Goal: Information Seeking & Learning: Learn about a topic

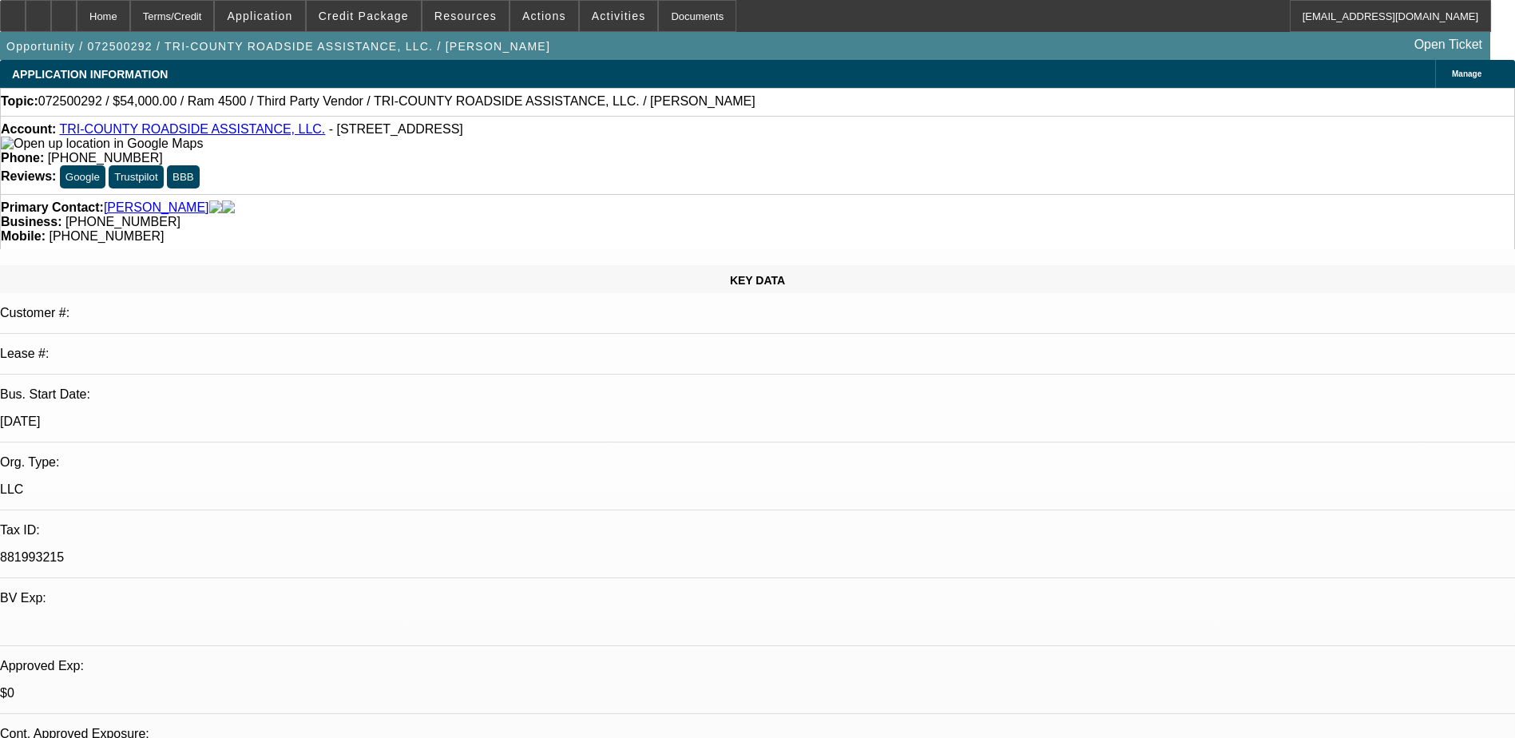
select select "0.2"
select select "0"
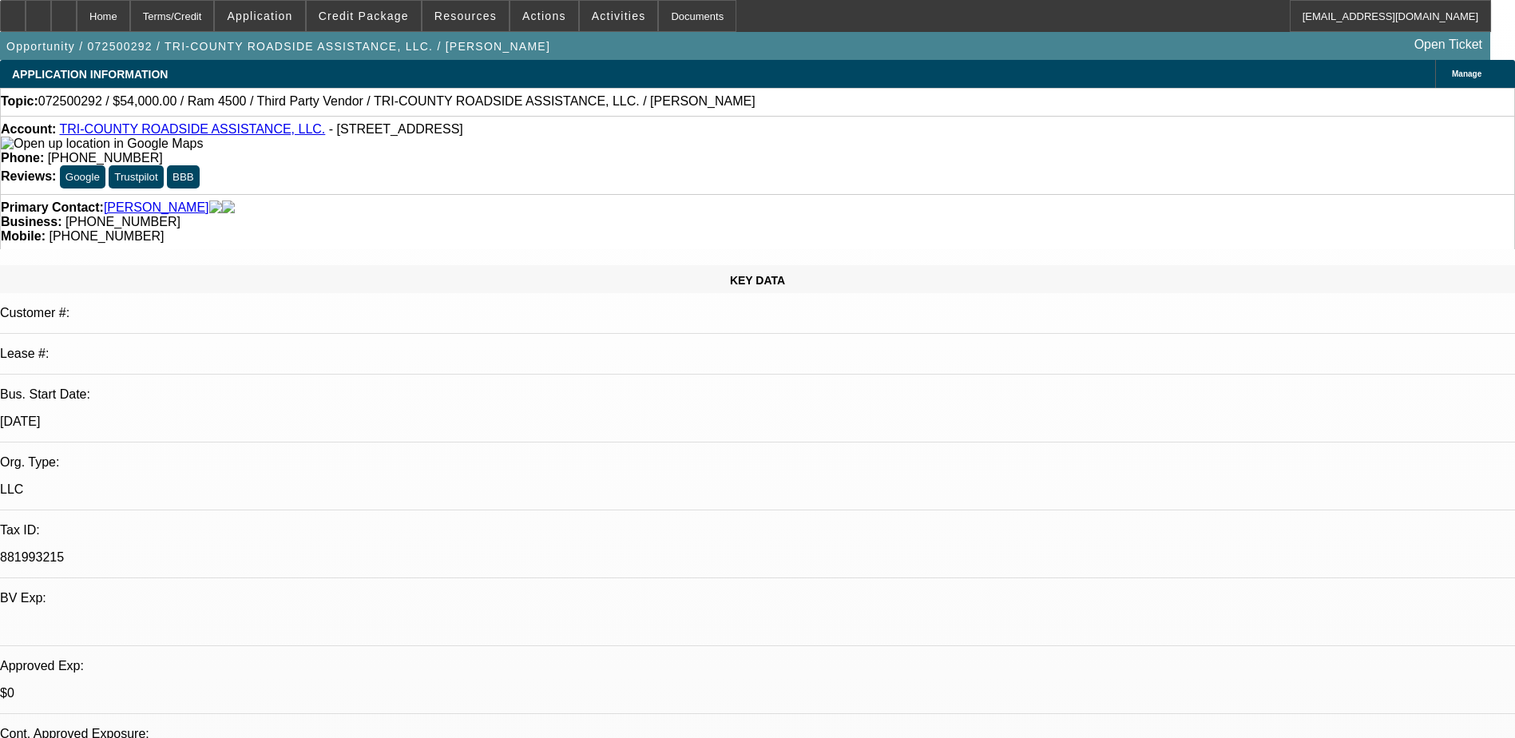
select select "0"
select select "1"
select select "2"
select select "6"
select select "1"
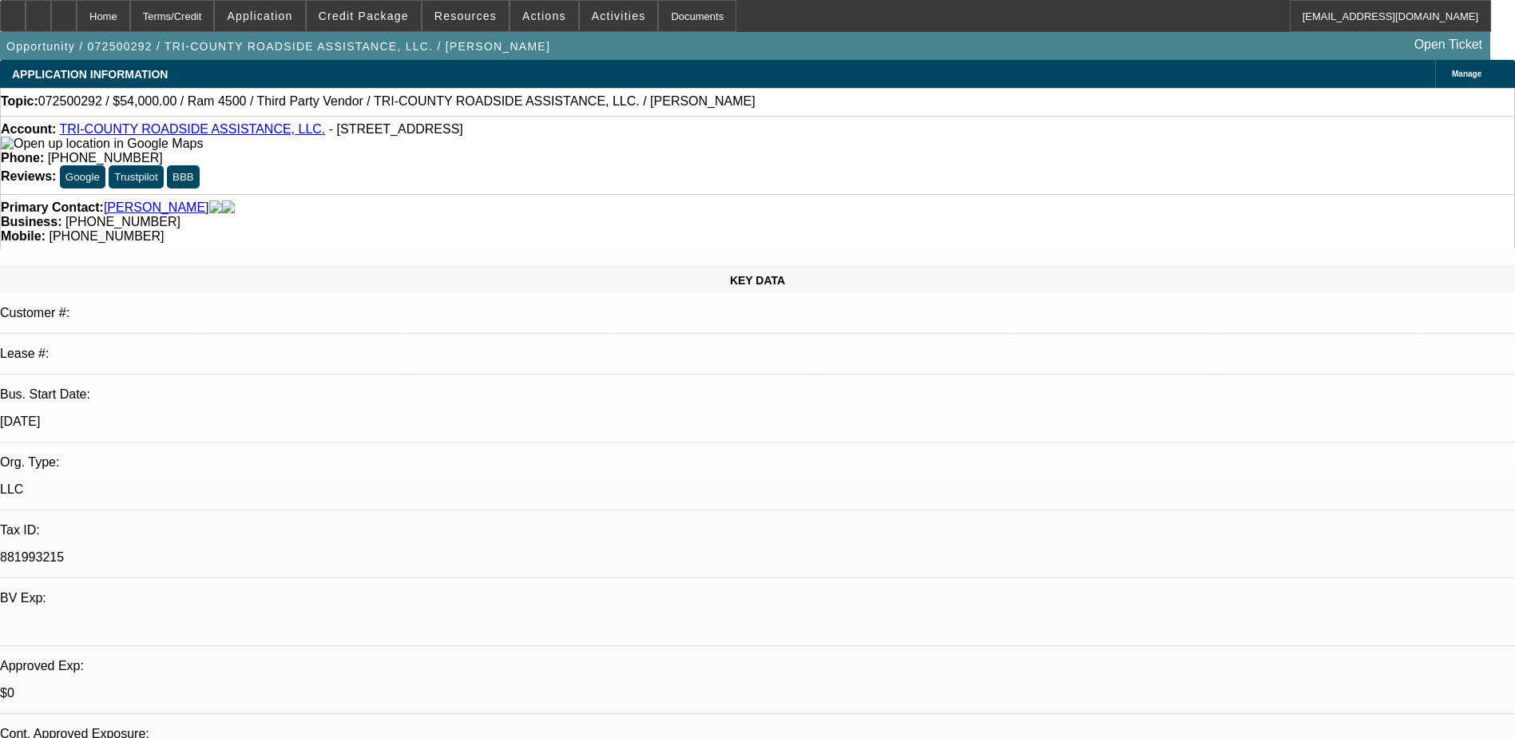
select select "2"
select select "6"
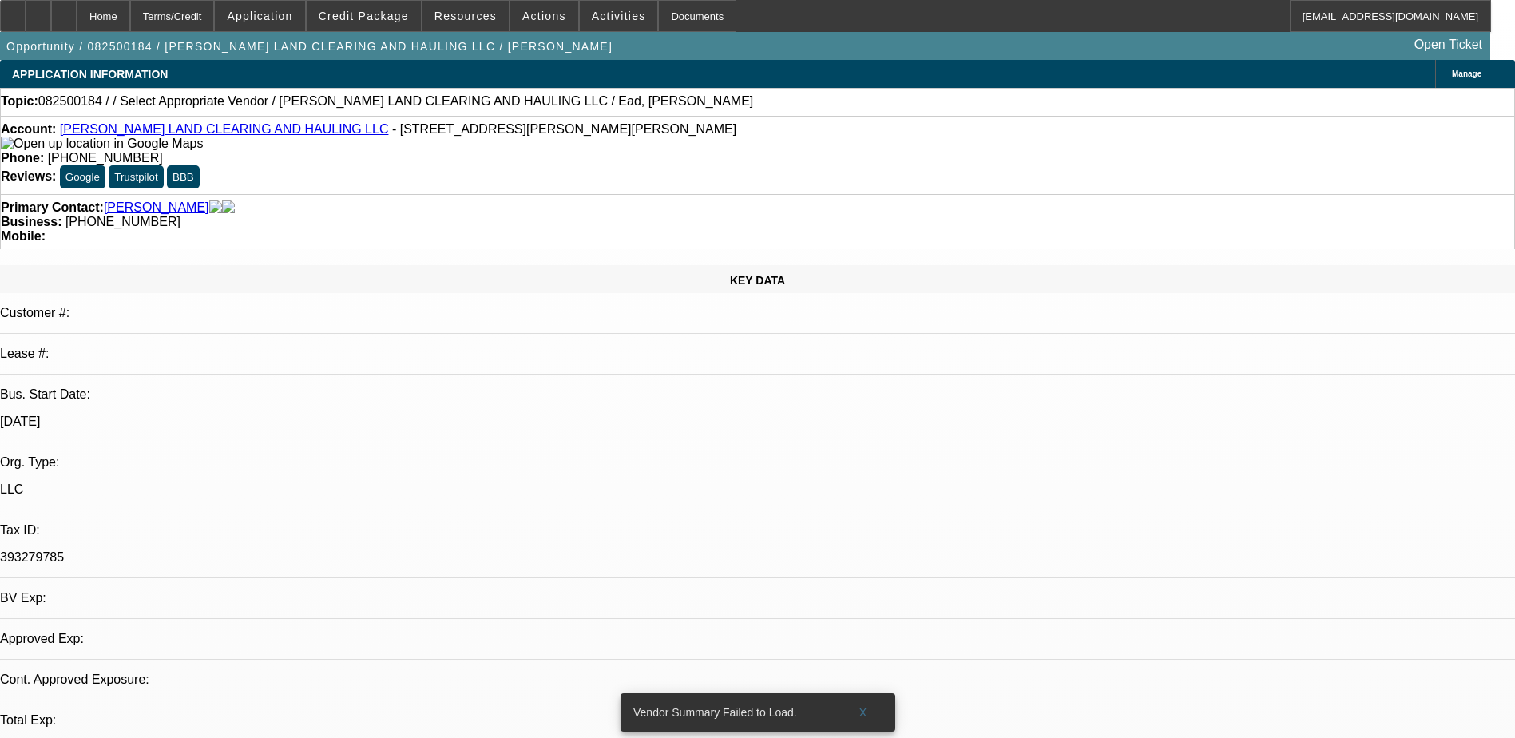
select select "0"
select select "2"
select select "0.1"
select select "1"
select select "2"
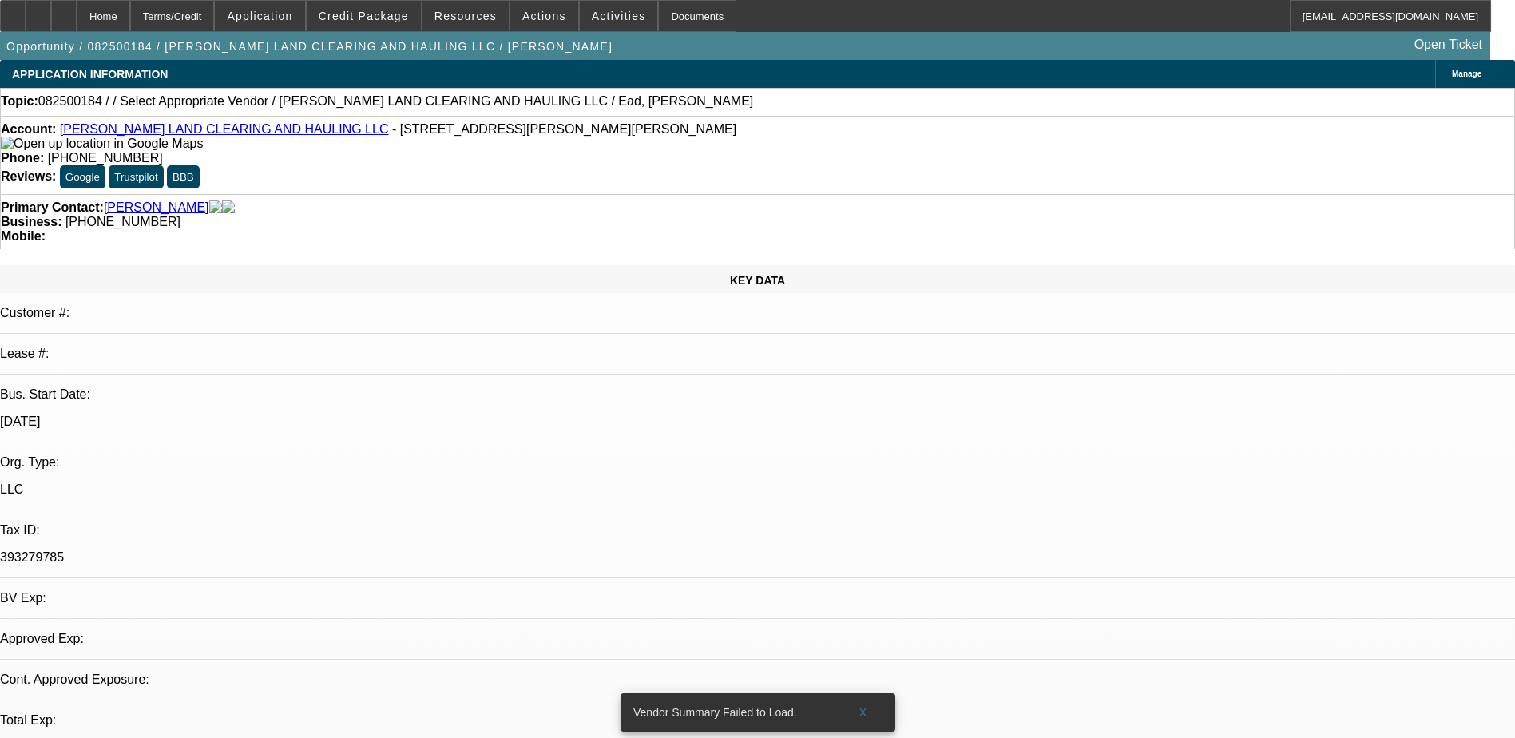
select select "4"
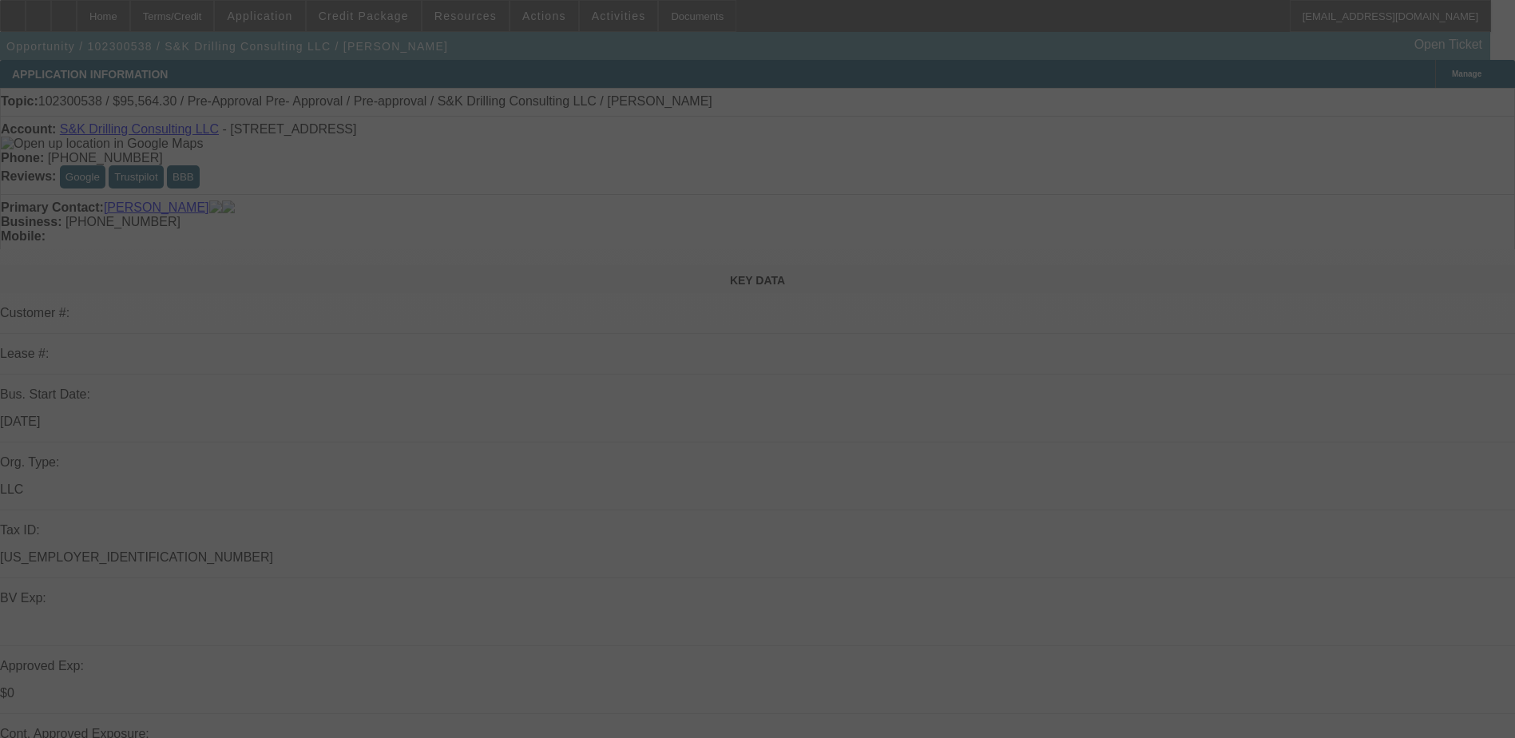
select select "0"
select select "0.1"
select select "0"
select select "0.1"
select select "0"
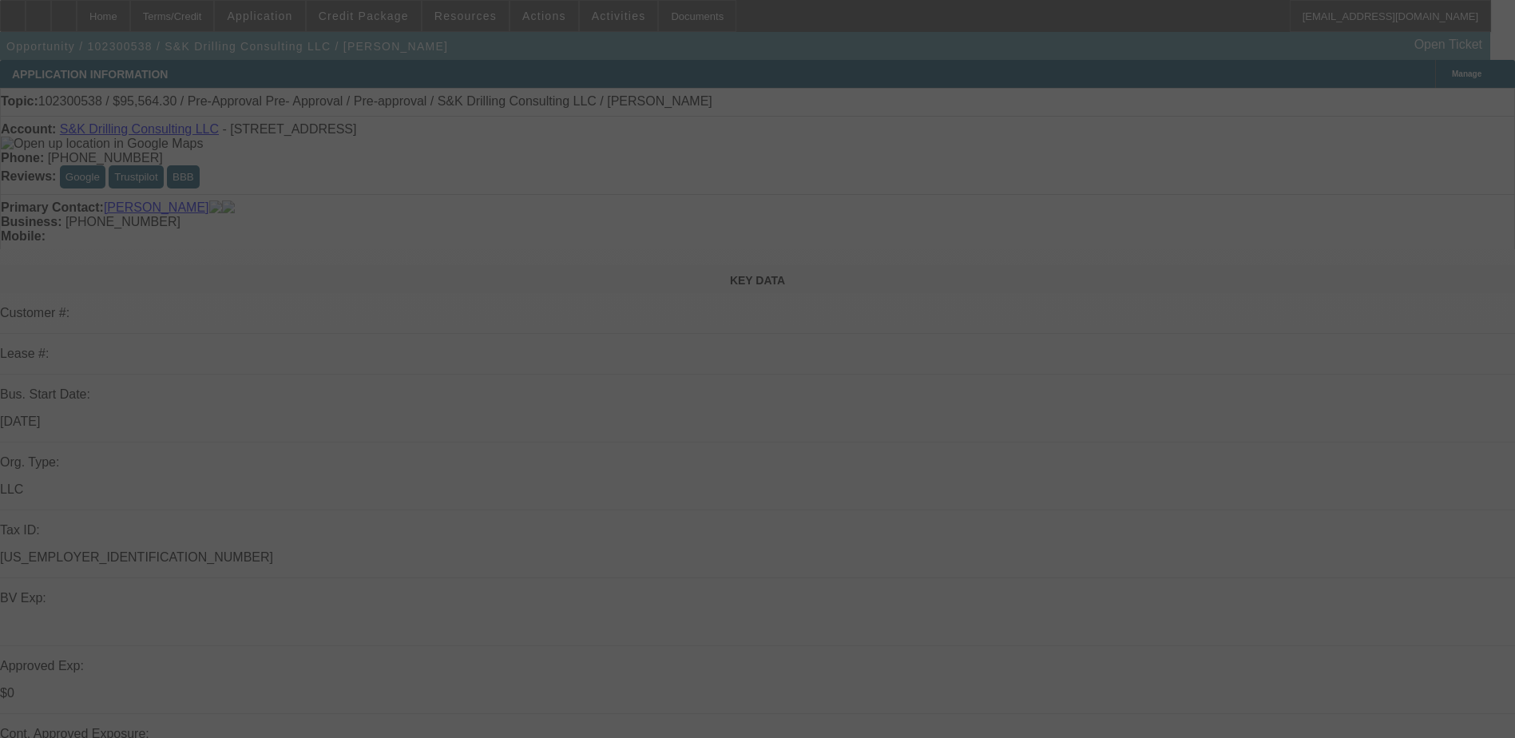
select select "0"
select select "0.1"
select select "0"
select select "2"
select select "0.1"
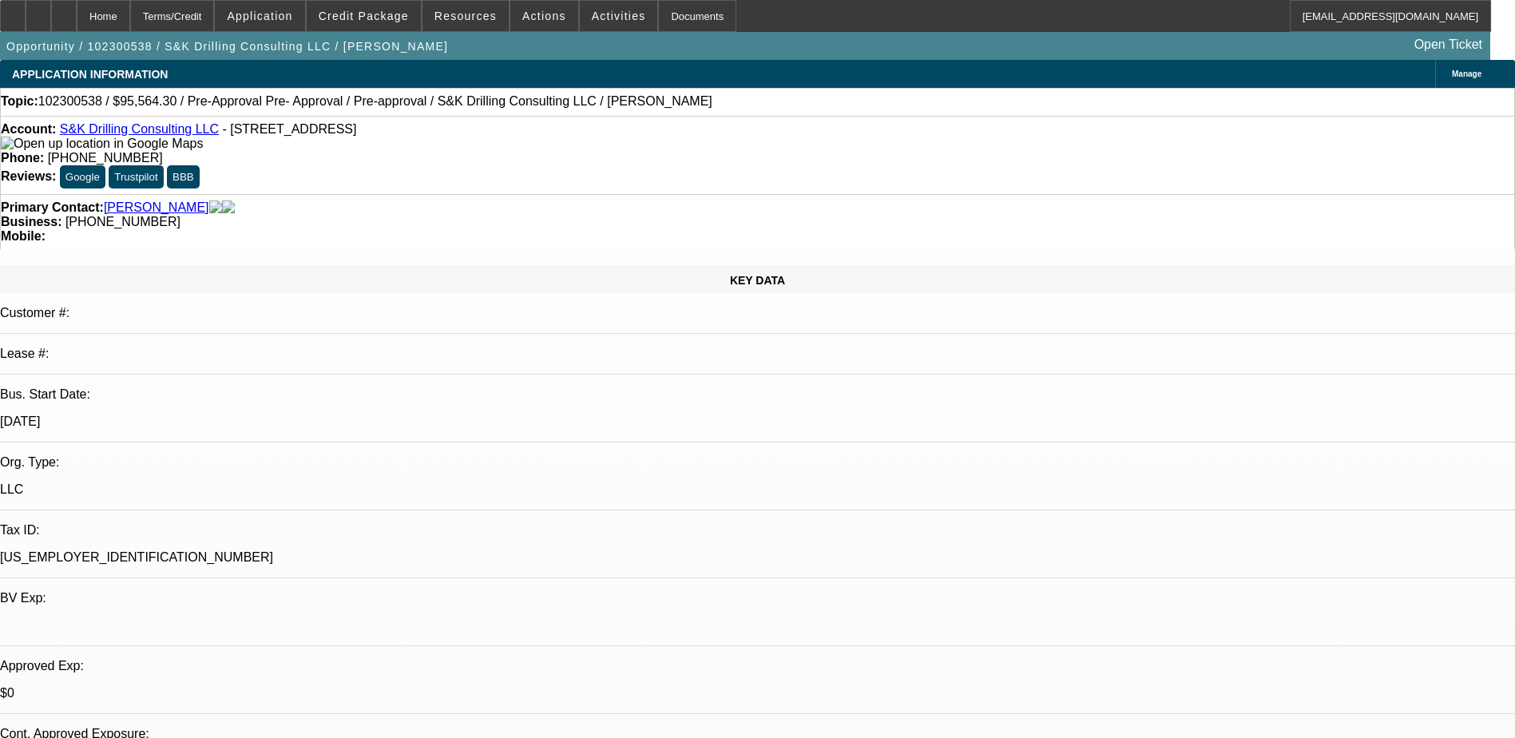
select select "1"
select select "4"
select select "1"
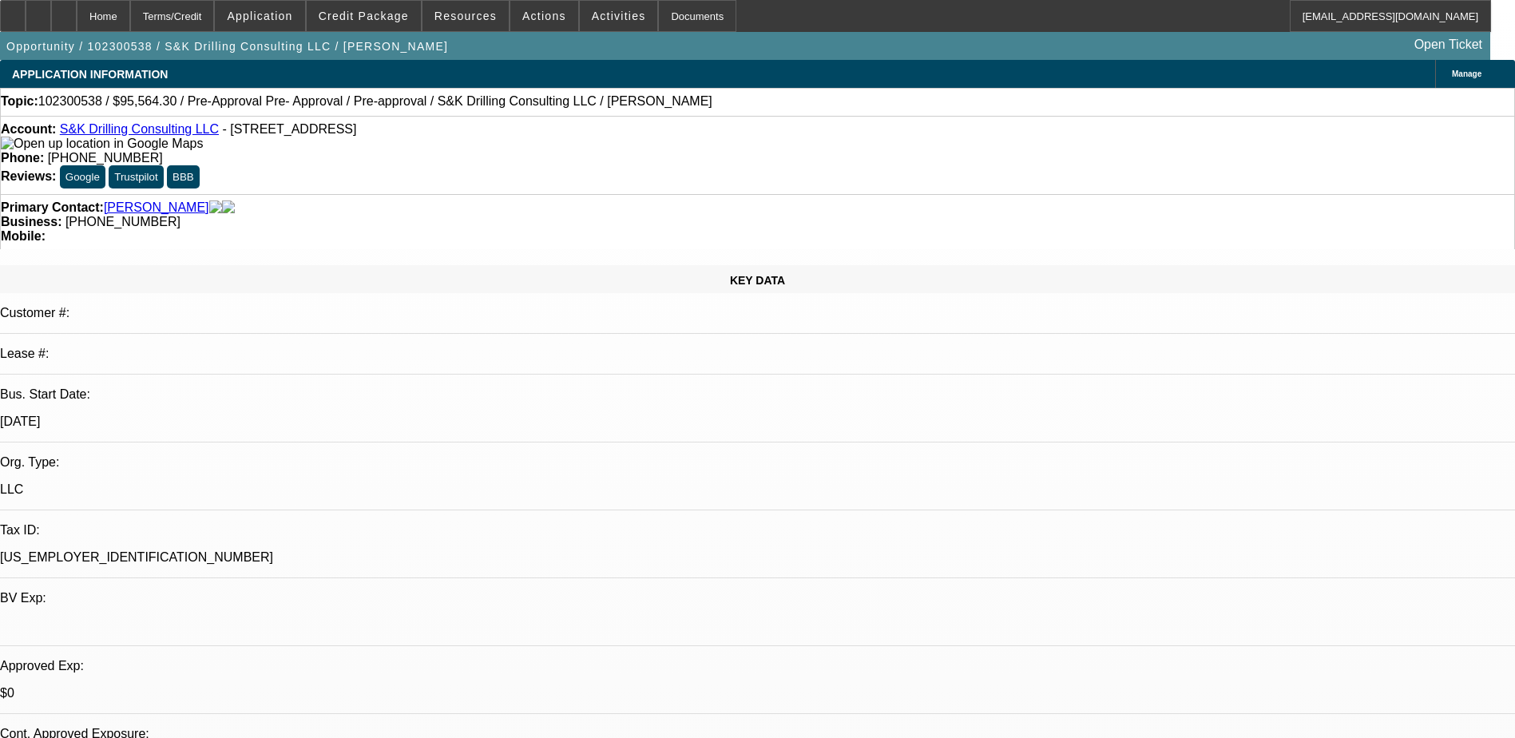
select select "4"
select select "1"
select select "4"
select select "1"
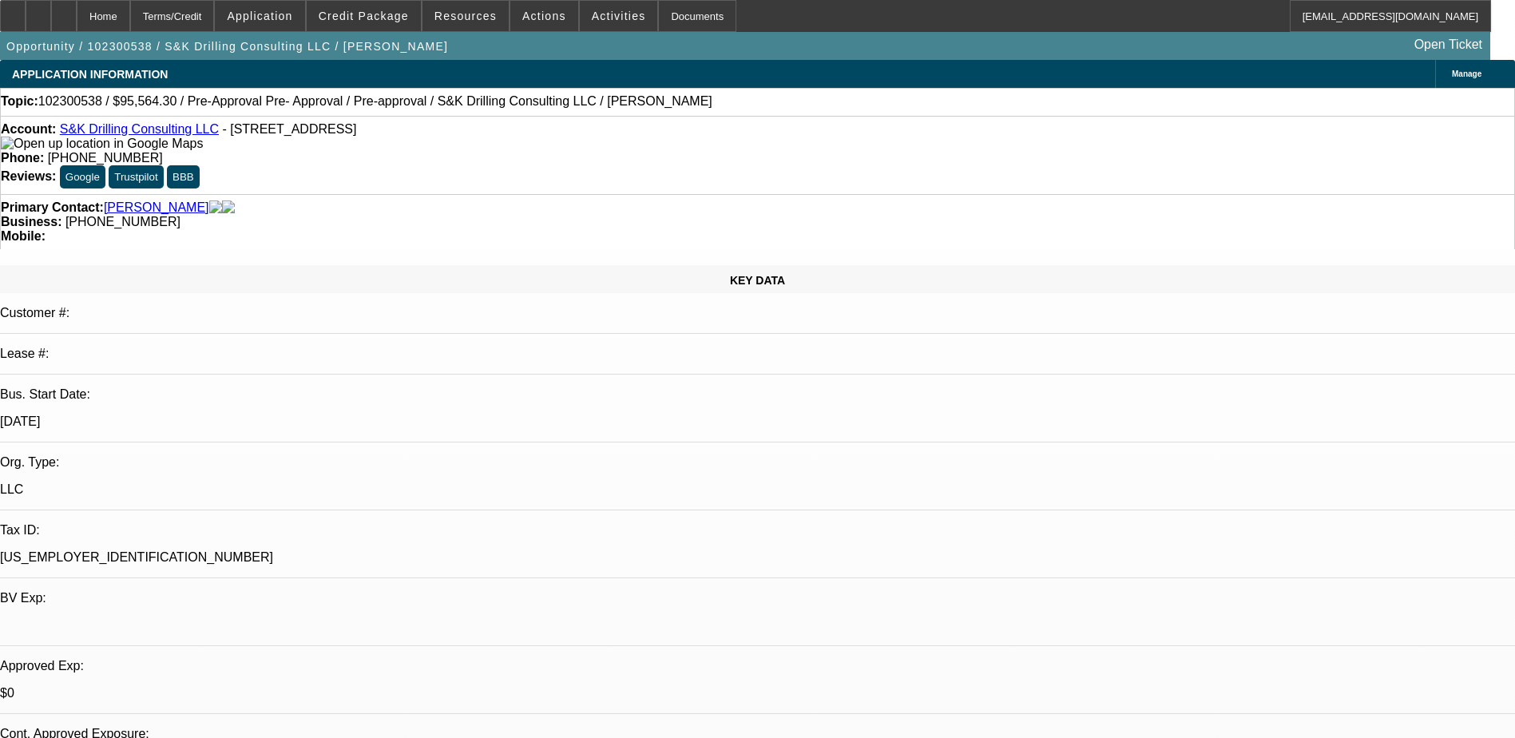
select select "2"
select select "4"
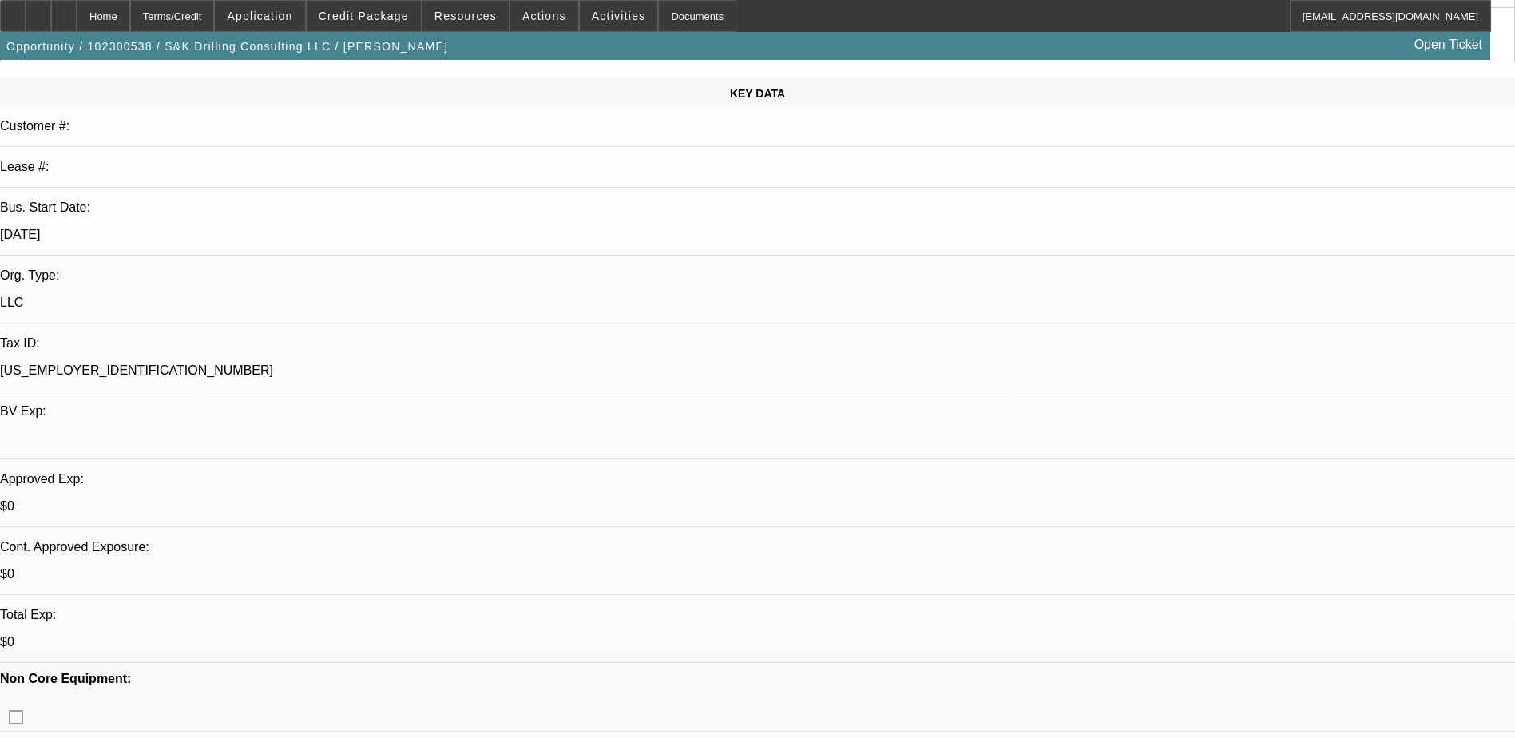
scroll to position [188, 0]
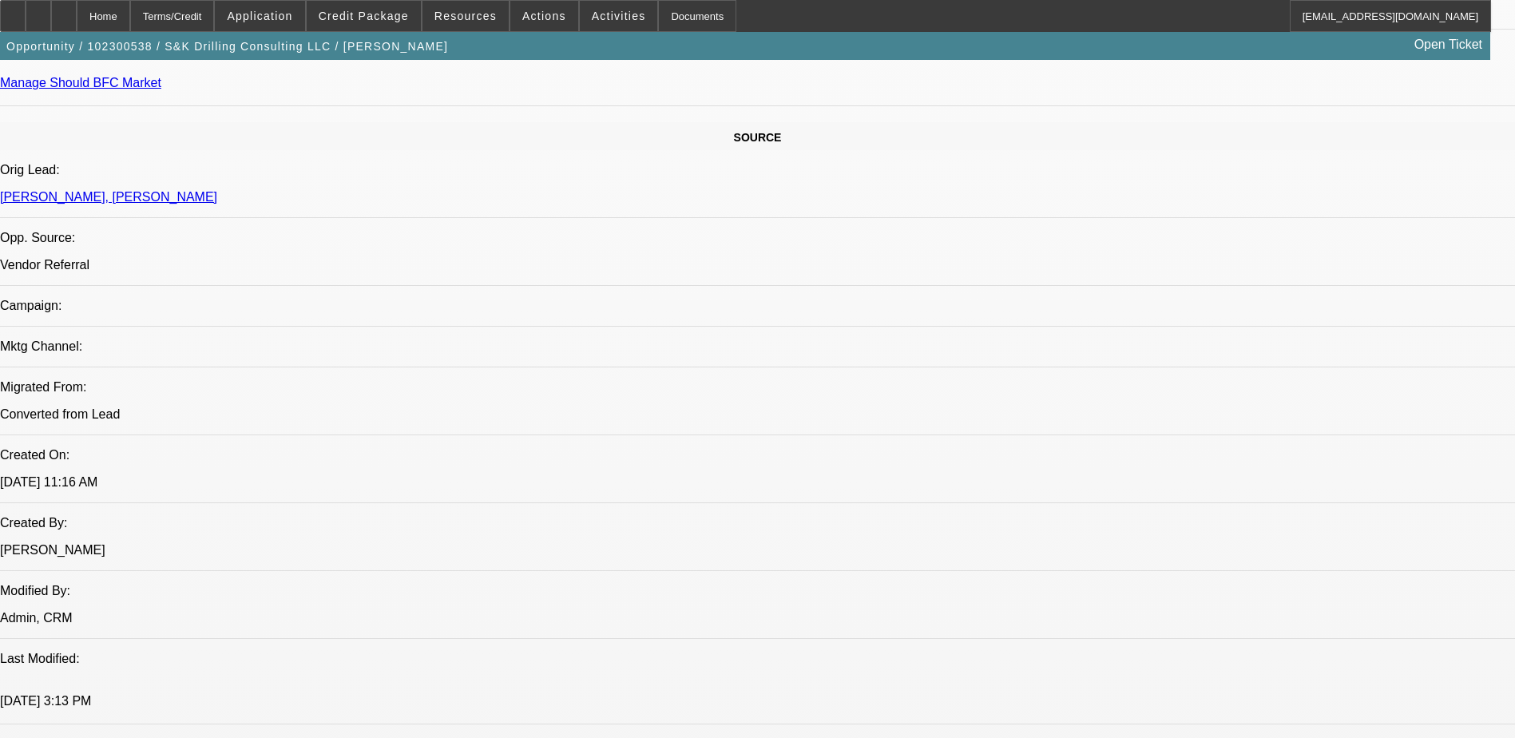
scroll to position [888, 0]
